Goal: Information Seeking & Learning: Learn about a topic

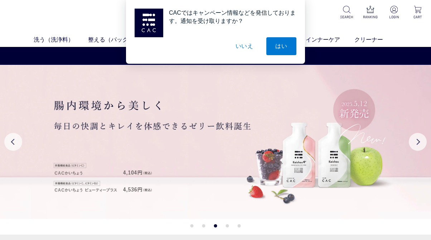
click at [247, 47] on button "いいえ" at bounding box center [245, 46] width 36 height 18
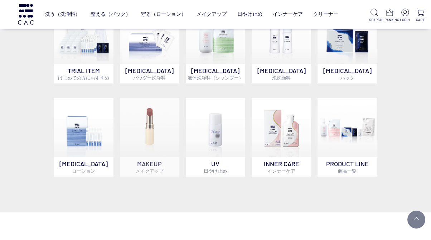
scroll to position [465, 0]
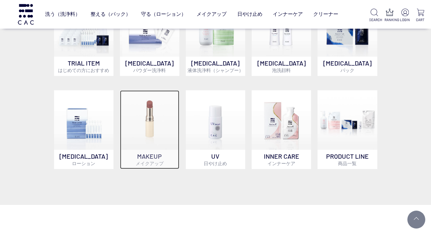
click at [128, 124] on img at bounding box center [149, 119] width 59 height 59
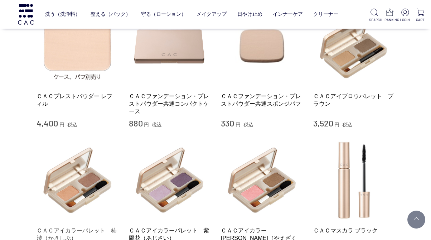
scroll to position [501, 0]
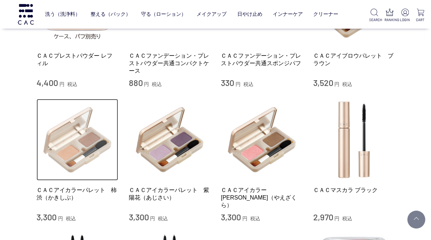
click at [96, 141] on img at bounding box center [78, 140] width 82 height 82
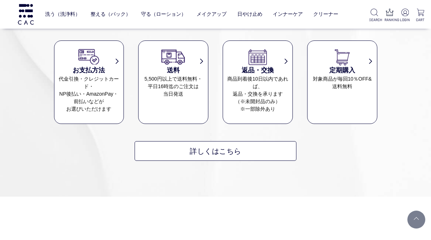
scroll to position [1253, 0]
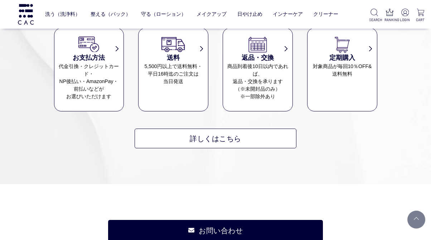
click at [324, 96] on dl "定期購入 対象商品が毎回10％OFF& 送料無料" at bounding box center [342, 69] width 70 height 83
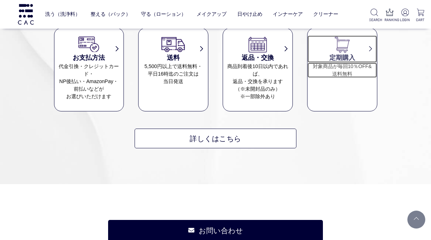
click at [340, 61] on h3 "定期購入" at bounding box center [342, 58] width 69 height 10
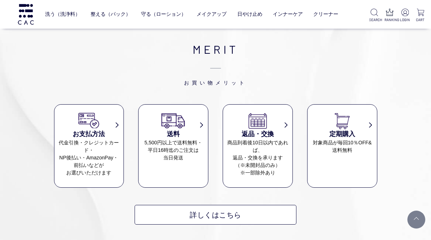
scroll to position [1181, 0]
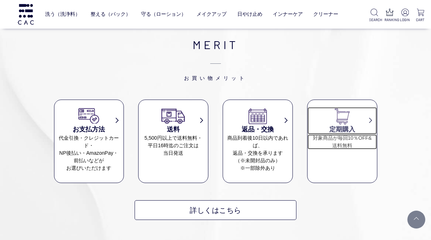
click at [322, 136] on dd "対象商品が毎回10％OFF& 送料無料" at bounding box center [342, 141] width 69 height 15
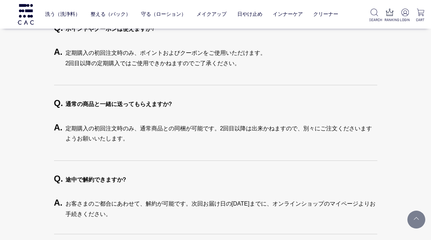
scroll to position [1683, 0]
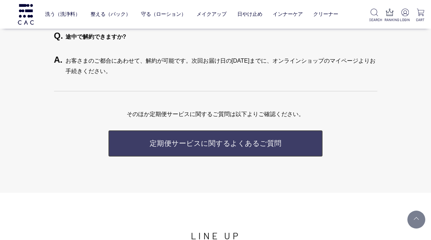
click at [204, 148] on link "定期便サービスに関する よくあるご質問" at bounding box center [215, 143] width 215 height 27
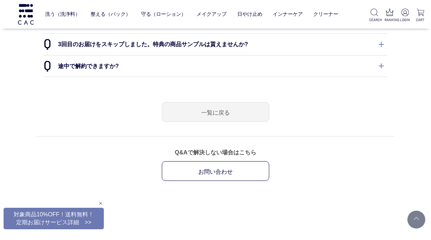
scroll to position [573, 0]
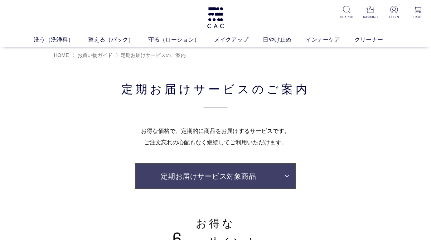
click at [233, 175] on link "定期お届けサービス対象商品" at bounding box center [216, 176] width 162 height 27
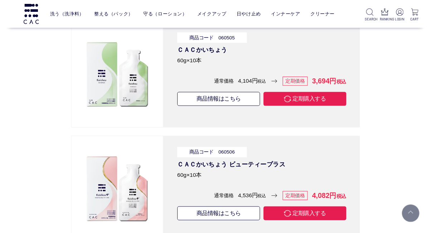
scroll to position [5579, 0]
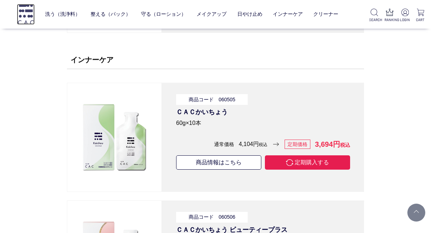
click at [20, 9] on img at bounding box center [26, 14] width 18 height 20
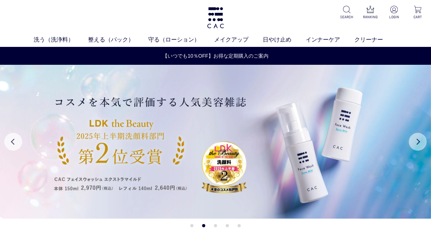
click at [423, 142] on button "Next" at bounding box center [418, 142] width 18 height 18
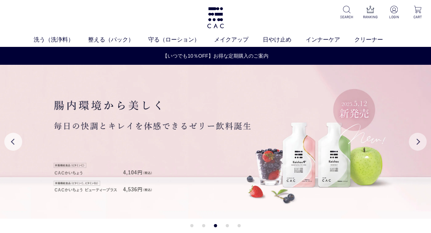
click at [416, 138] on button "Next" at bounding box center [418, 142] width 18 height 18
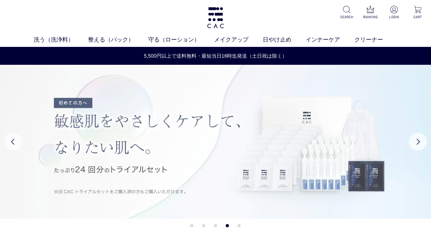
click at [409, 137] on img at bounding box center [215, 142] width 431 height 154
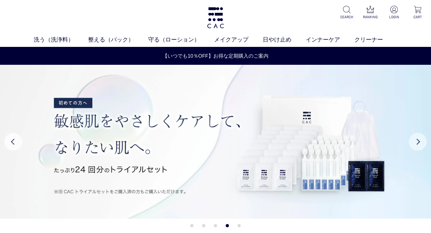
drag, startPoint x: 421, startPoint y: 142, endPoint x: 425, endPoint y: 142, distance: 3.9
click at [423, 142] on button "Next" at bounding box center [418, 142] width 18 height 18
